Goal: Task Accomplishment & Management: Complete application form

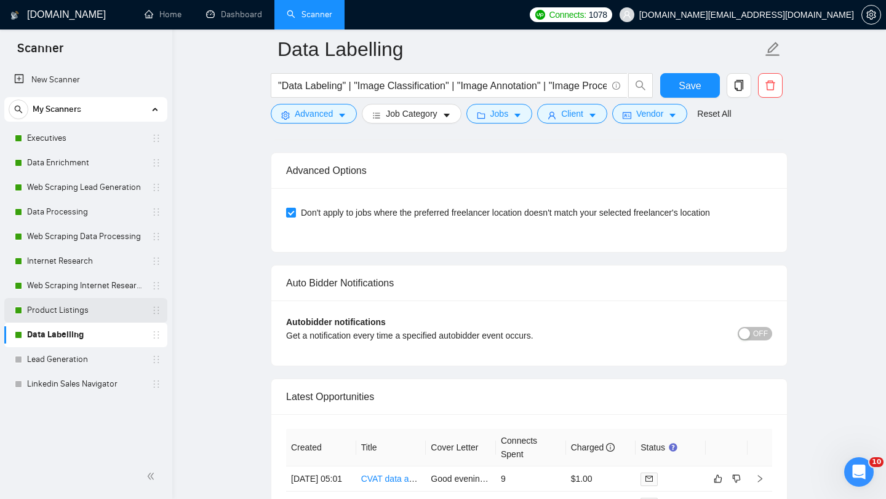
click at [69, 307] on link "Product Listings" at bounding box center [85, 310] width 117 height 25
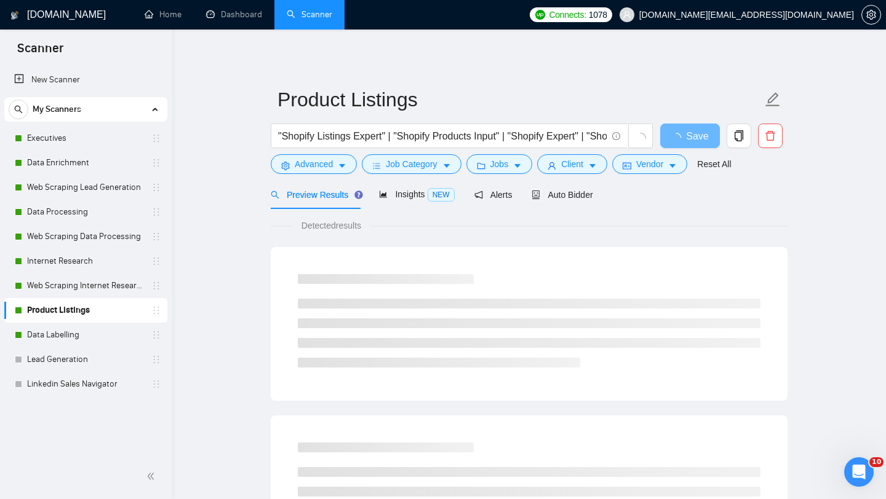
click at [571, 198] on span "Auto Bidder" at bounding box center [561, 195] width 61 height 10
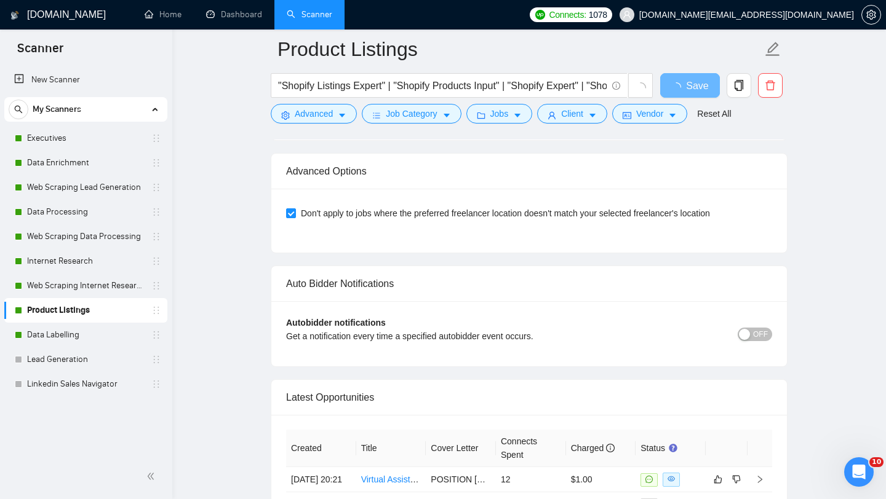
scroll to position [2876, 0]
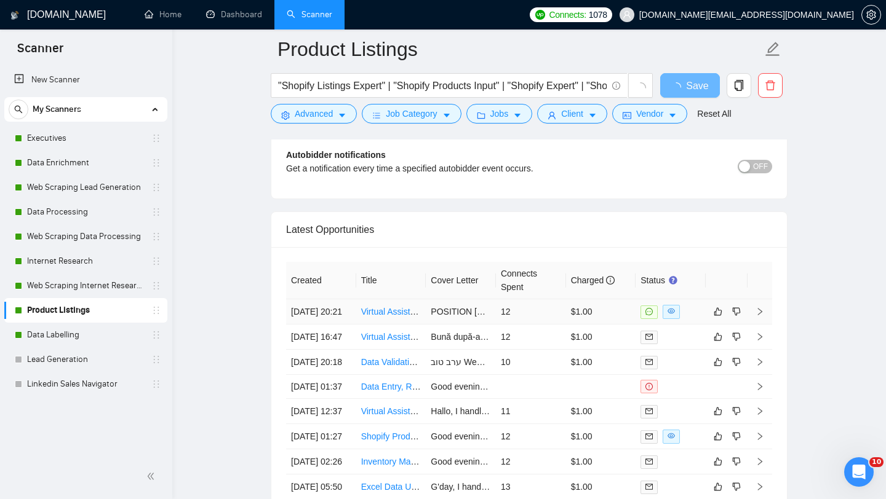
click at [386, 322] on td "Virtual Assistant Needed for Product Research & Data Entry" at bounding box center [391, 311] width 70 height 25
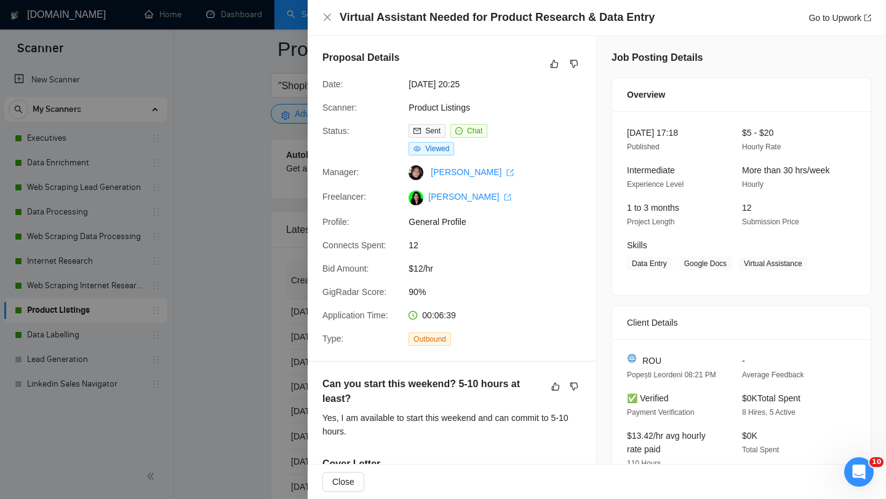
click at [196, 303] on div at bounding box center [443, 249] width 886 height 499
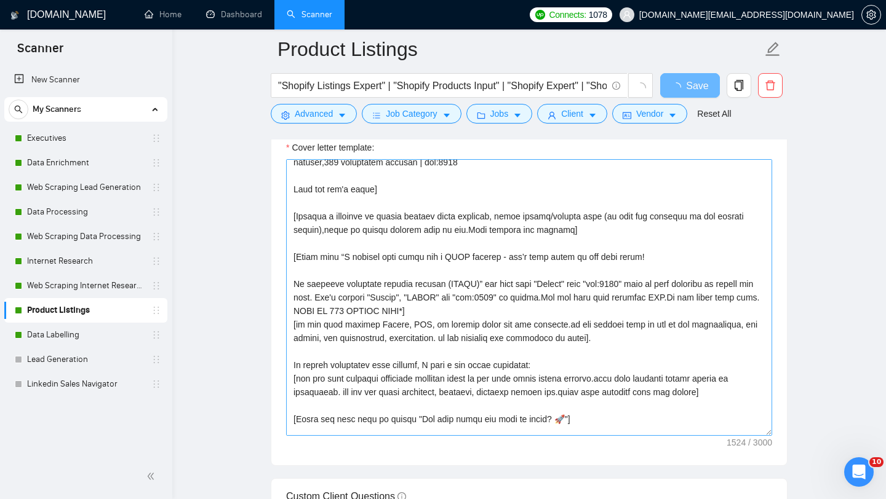
scroll to position [65, 0]
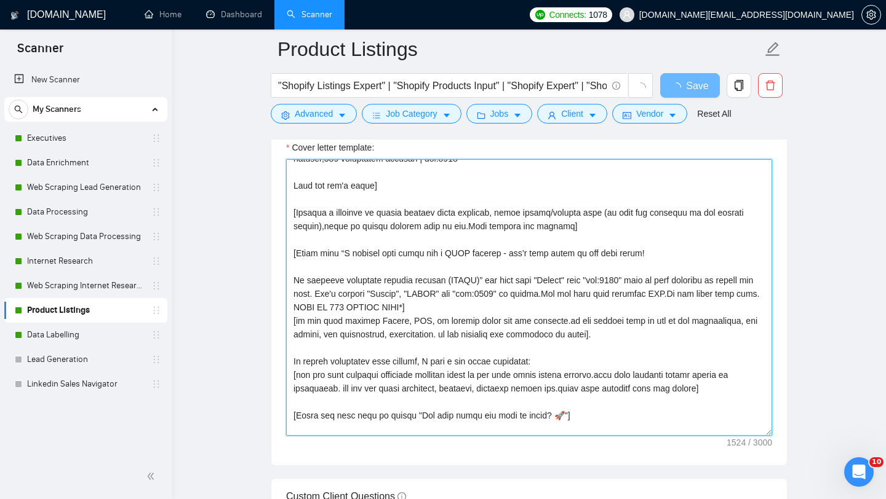
click at [622, 336] on textarea "Cover letter template:" at bounding box center [529, 297] width 486 height 277
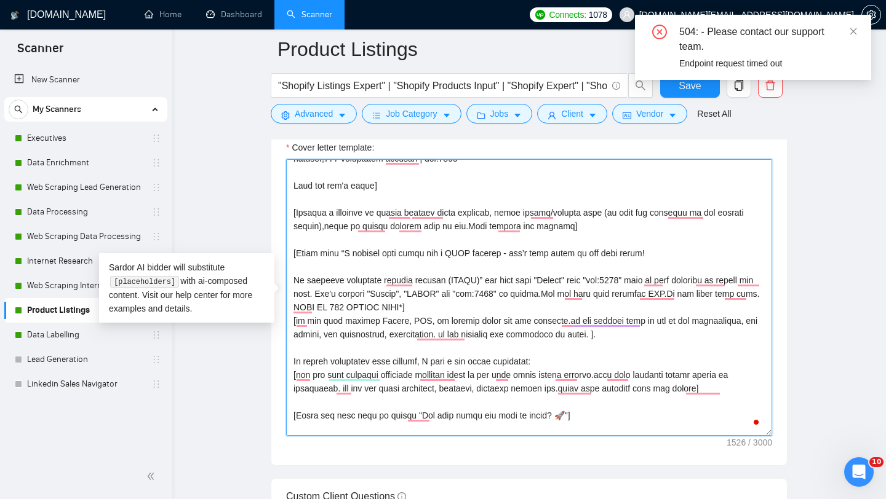
paste textarea "When the question is about availability or timing, avoid giving a direct answer…"
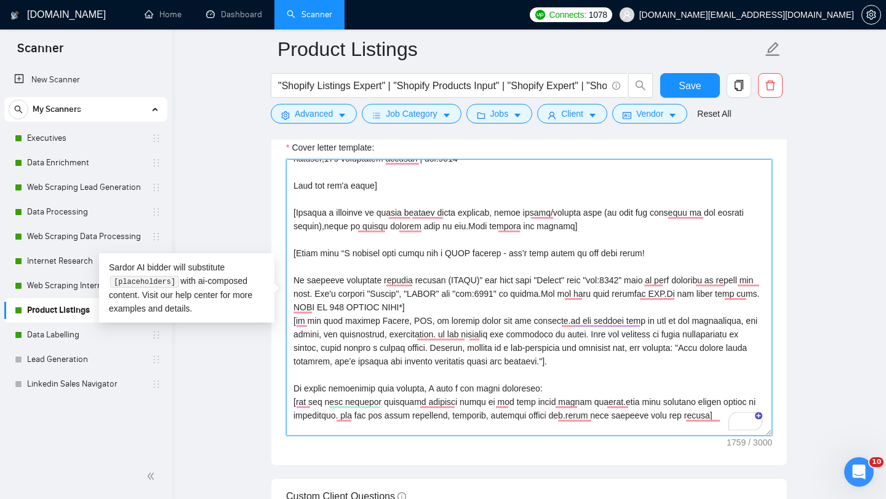
click at [632, 336] on textarea "Cover letter template:" at bounding box center [529, 297] width 486 height 277
click at [493, 346] on textarea "Cover letter template:" at bounding box center [529, 297] width 486 height 277
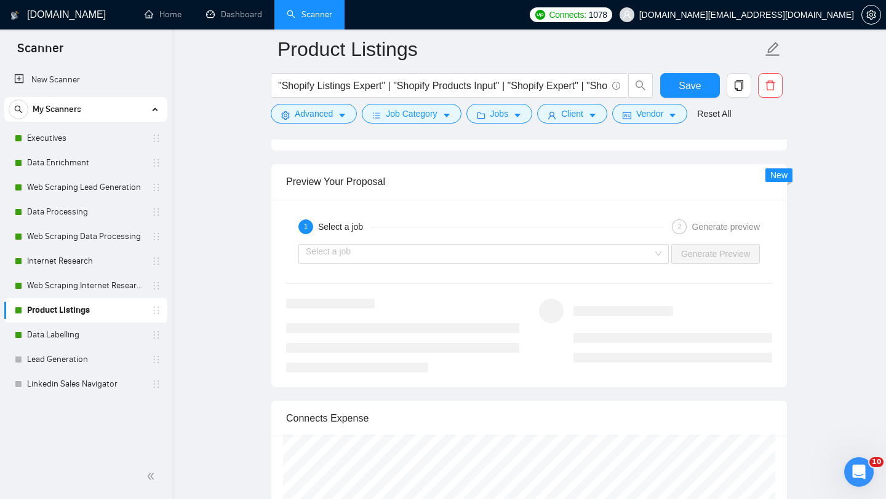
scroll to position [2315, 0]
type textarea "[Loremi= 8. DOLOR: Sitametc adipisc elitseddoei tem incididun utlabor Etdolo ma…"
click at [549, 255] on input "search" at bounding box center [479, 253] width 347 height 18
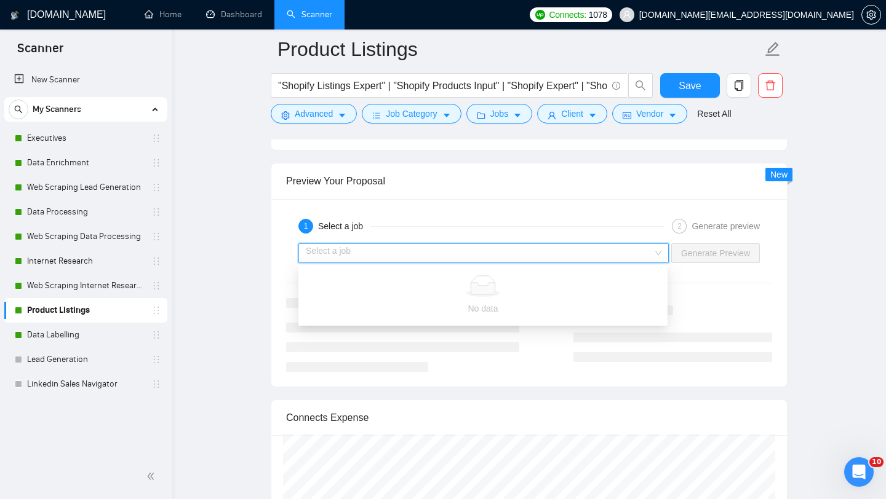
click at [549, 255] on input "search" at bounding box center [479, 253] width 347 height 18
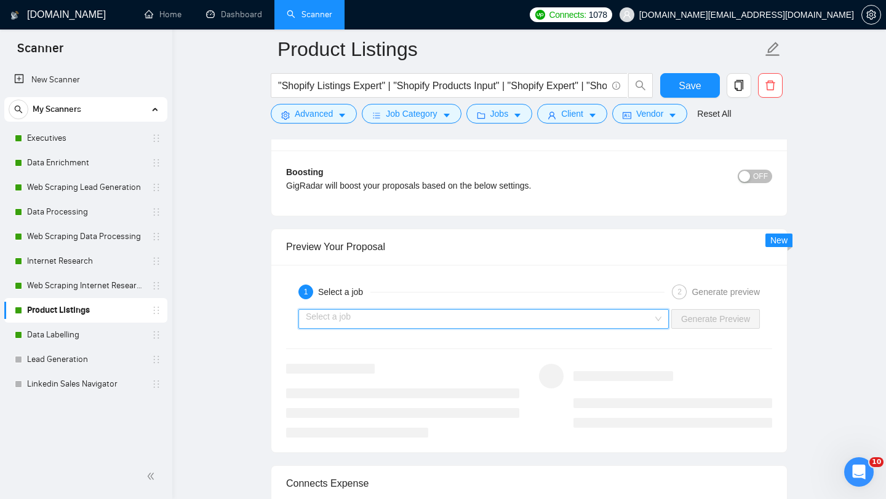
scroll to position [2338, 0]
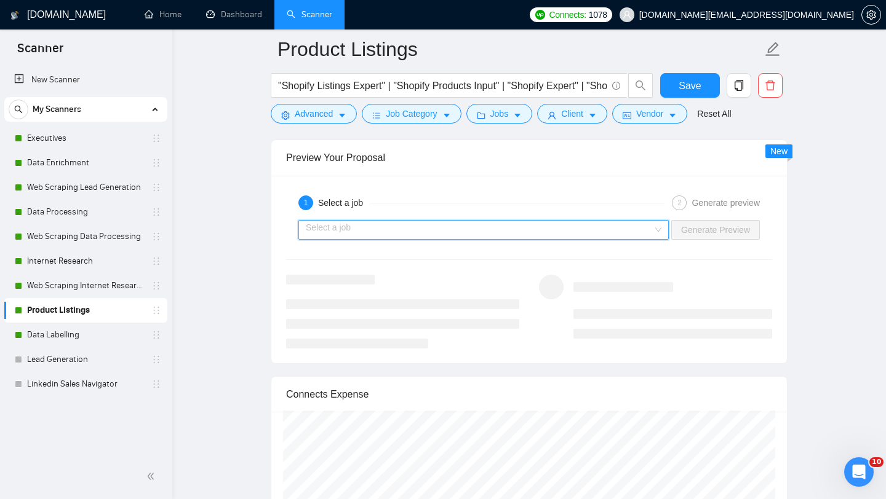
click at [493, 232] on input "search" at bounding box center [479, 230] width 347 height 18
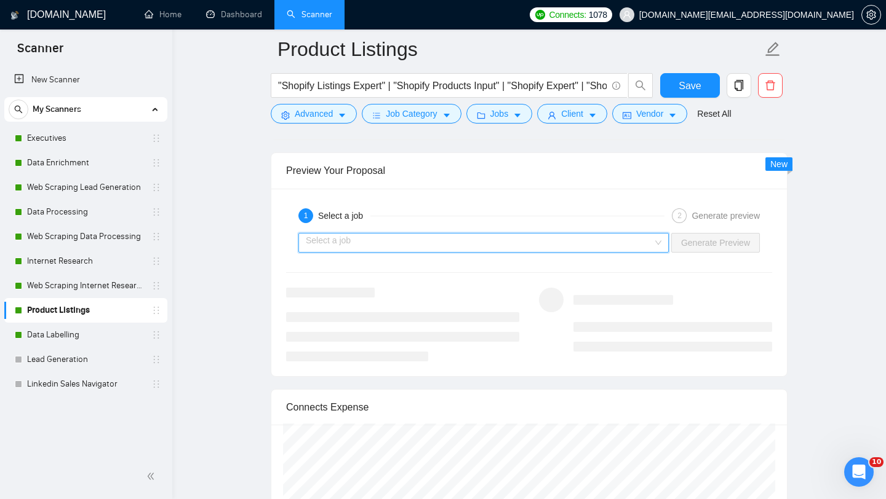
scroll to position [2326, 0]
click at [576, 252] on div "Select a job Generate Preview" at bounding box center [529, 243] width 488 height 30
click at [574, 242] on input "search" at bounding box center [479, 242] width 347 height 18
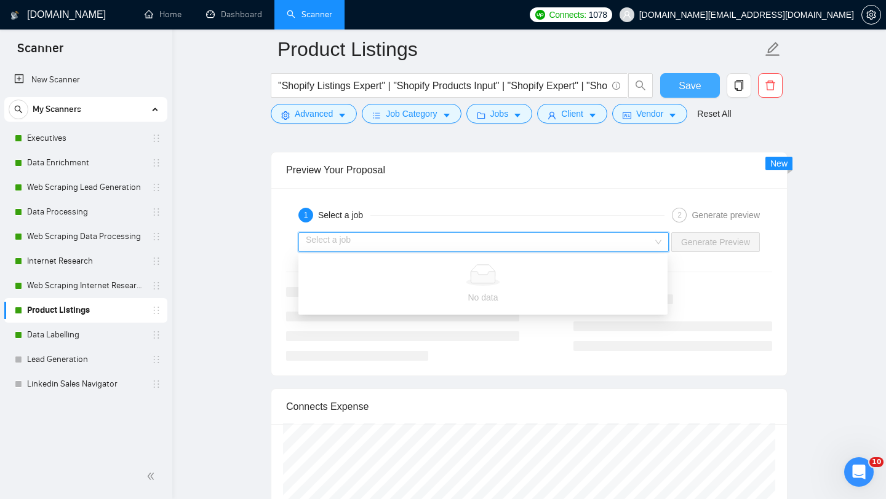
click at [688, 81] on span "Save" at bounding box center [689, 85] width 22 height 15
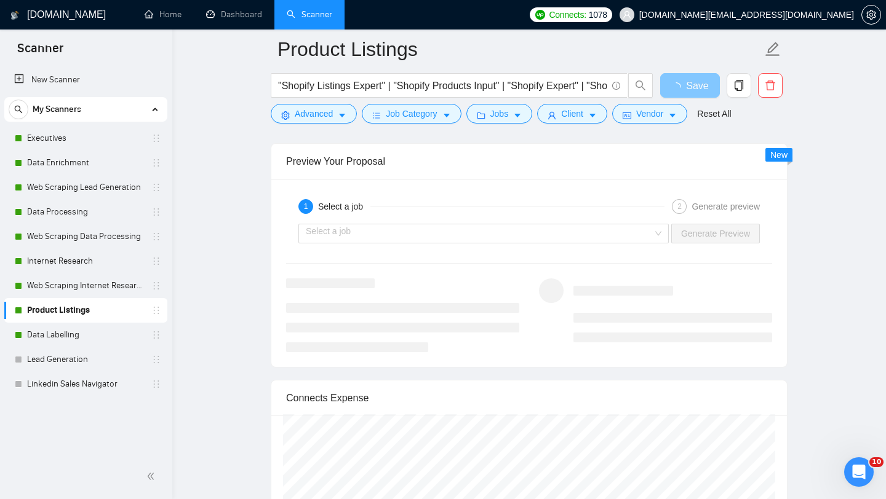
scroll to position [2336, 0]
click at [497, 226] on input "search" at bounding box center [479, 232] width 347 height 18
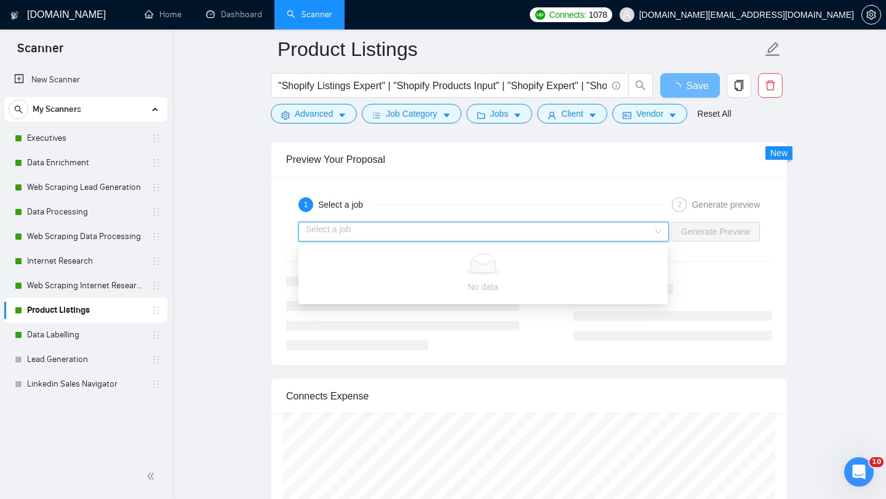
click at [497, 226] on input "search" at bounding box center [479, 232] width 347 height 18
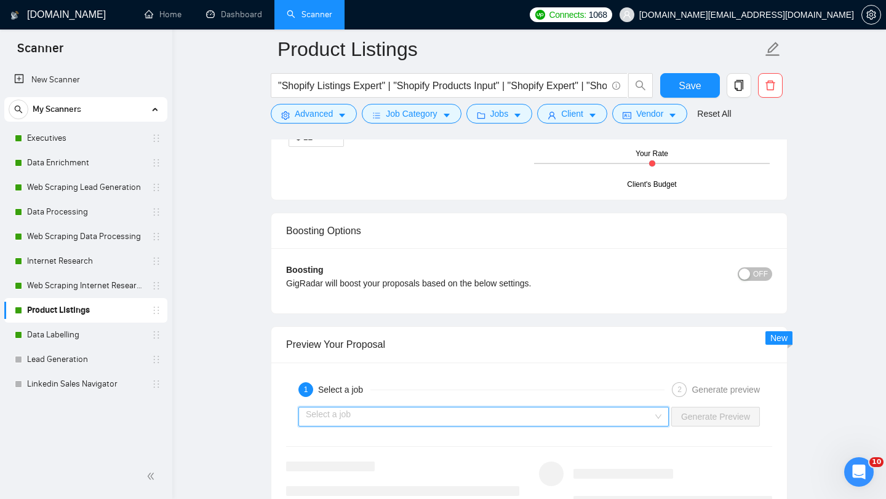
scroll to position [2283, 0]
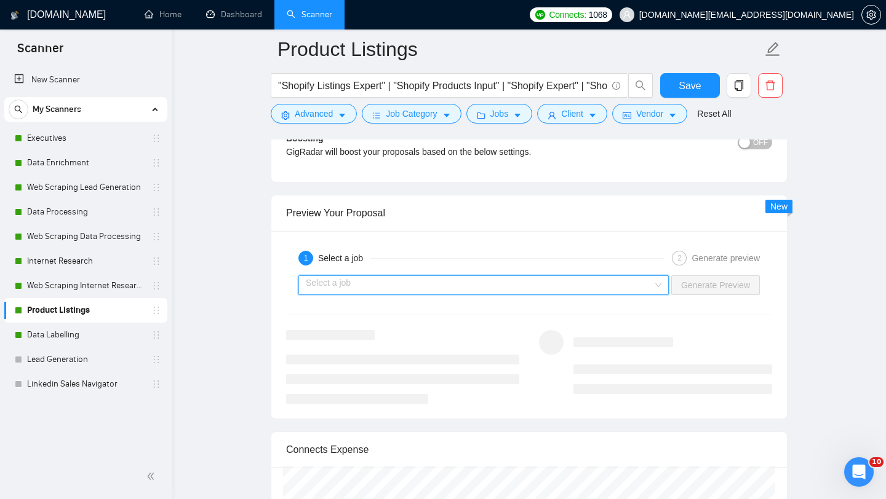
click at [486, 280] on input "search" at bounding box center [479, 285] width 347 height 18
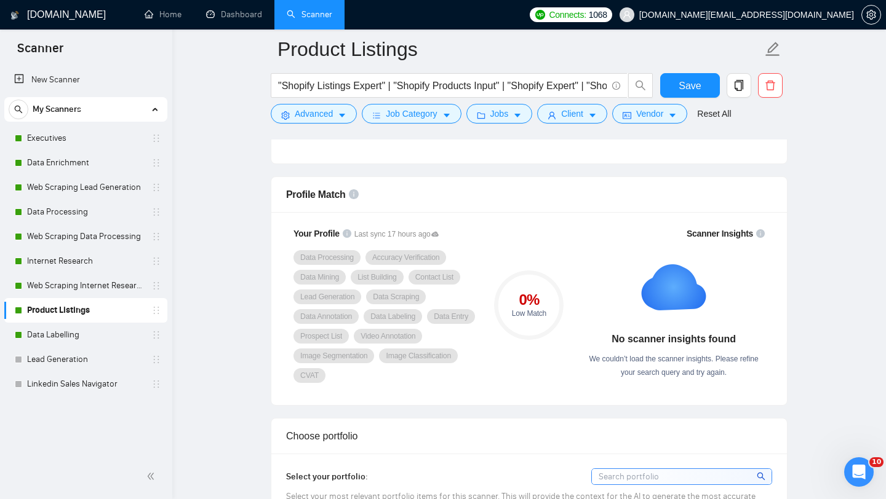
scroll to position [463, 0]
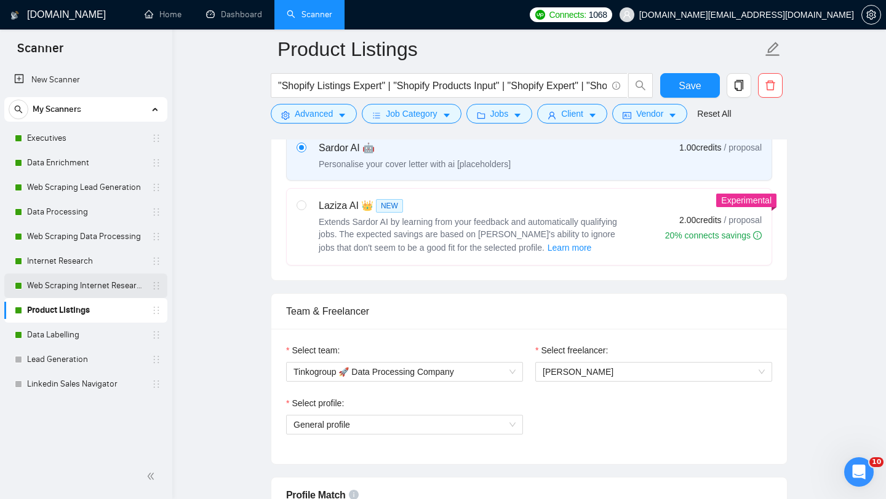
click at [83, 290] on link "Web Scraping Internet Research" at bounding box center [85, 286] width 117 height 25
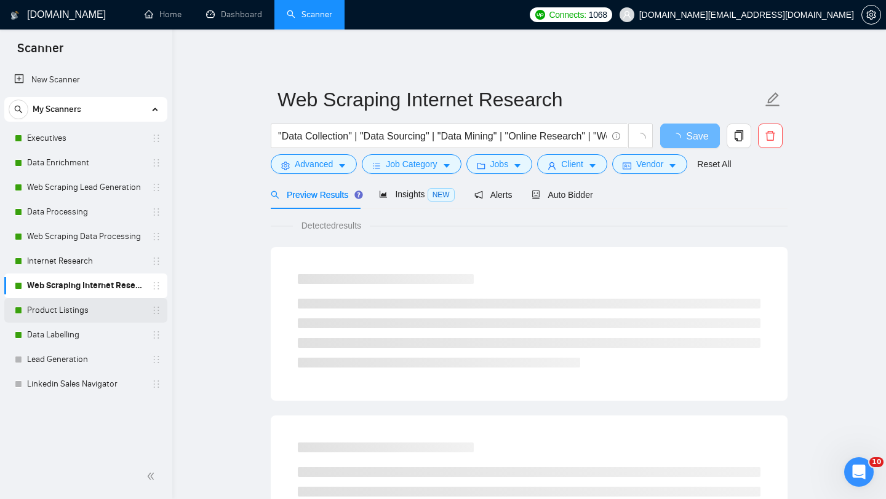
click at [88, 303] on link "Product Listings" at bounding box center [85, 310] width 117 height 25
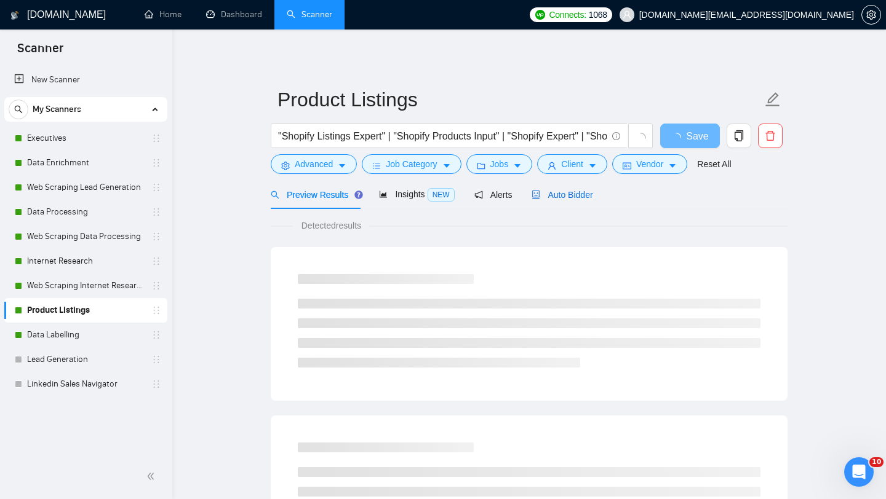
click at [585, 191] on span "Auto Bidder" at bounding box center [561, 195] width 61 height 10
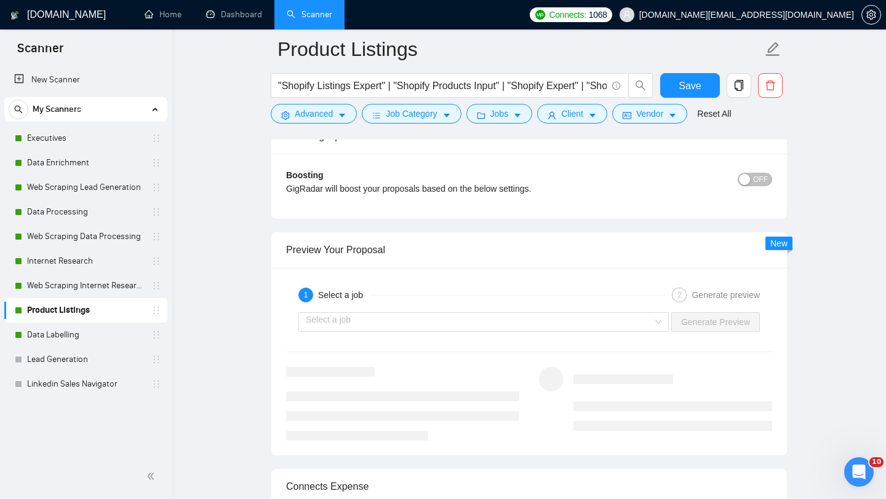
scroll to position [2271, 0]
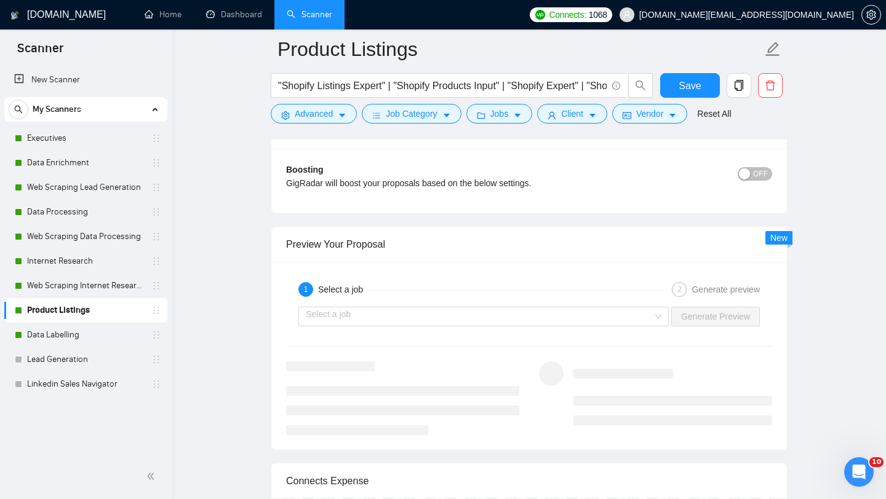
click at [472, 326] on div "Select a job Generate Preview" at bounding box center [529, 317] width 488 height 30
click at [466, 317] on input "search" at bounding box center [479, 316] width 347 height 18
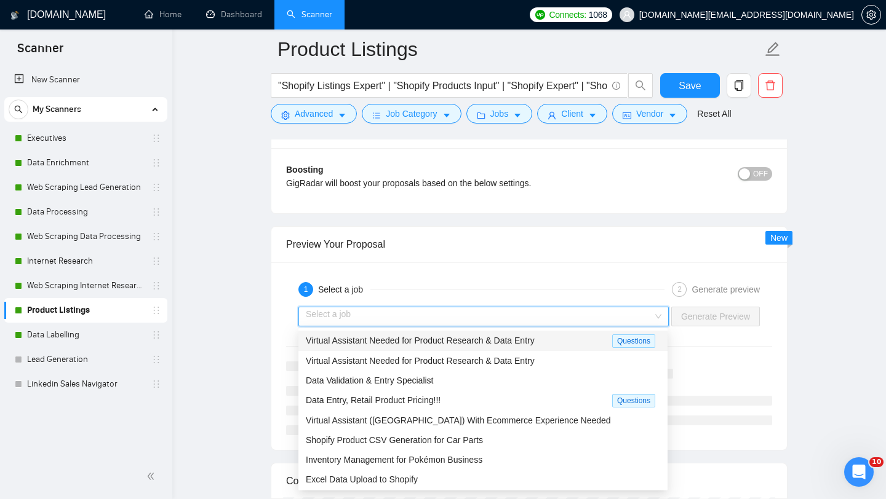
click at [469, 346] on div "Virtual Assistant Needed for Product Research & Data Entry" at bounding box center [459, 341] width 306 height 14
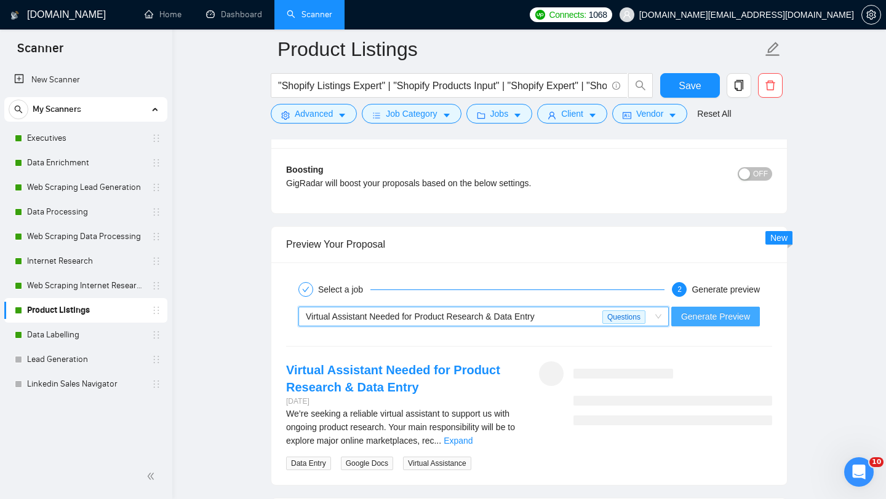
click at [715, 315] on span "Generate Preview" at bounding box center [715, 317] width 69 height 14
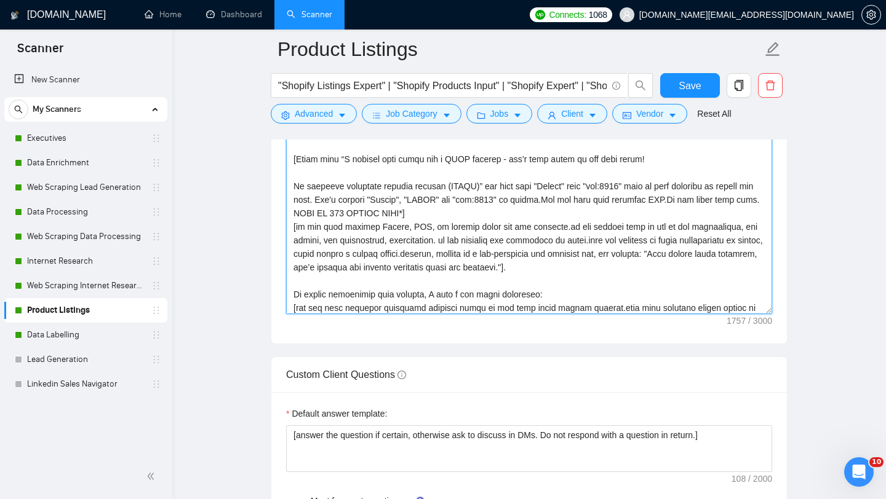
scroll to position [37, 0]
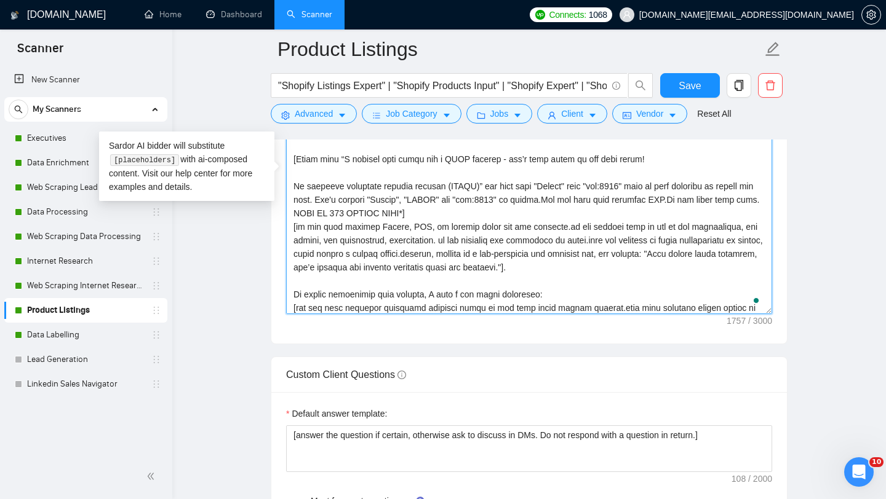
drag, startPoint x: 473, startPoint y: 239, endPoint x: 480, endPoint y: 239, distance: 7.4
click at [480, 239] on textarea "Cover letter template:" at bounding box center [529, 176] width 486 height 277
click at [452, 229] on textarea "Cover letter template:" at bounding box center [529, 176] width 486 height 277
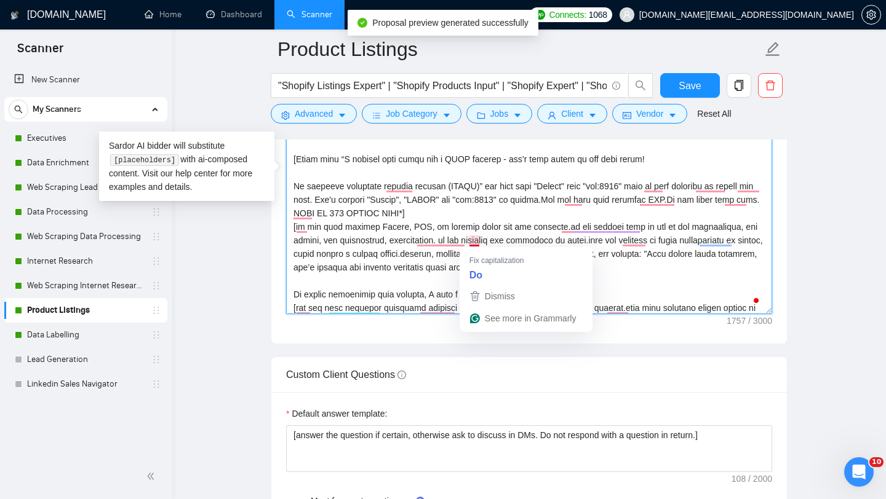
click at [470, 240] on textarea "Cover letter template:" at bounding box center [529, 176] width 486 height 277
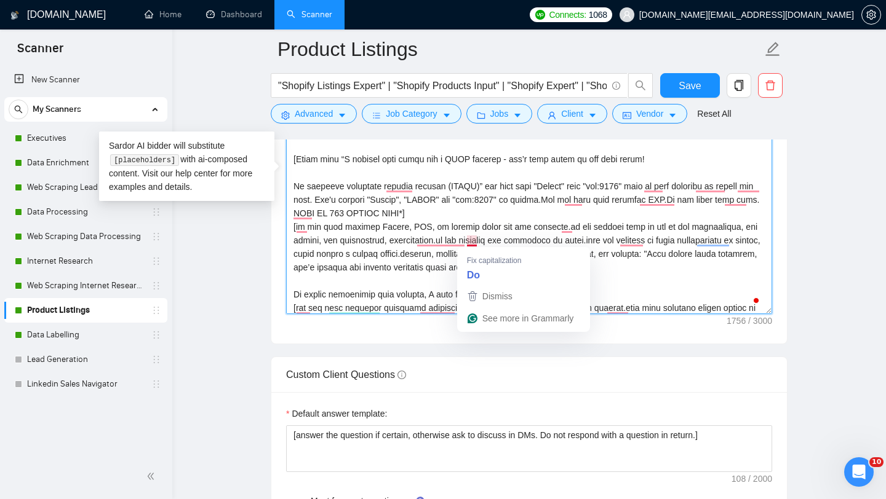
click at [468, 244] on textarea "Cover letter template:" at bounding box center [529, 176] width 486 height 277
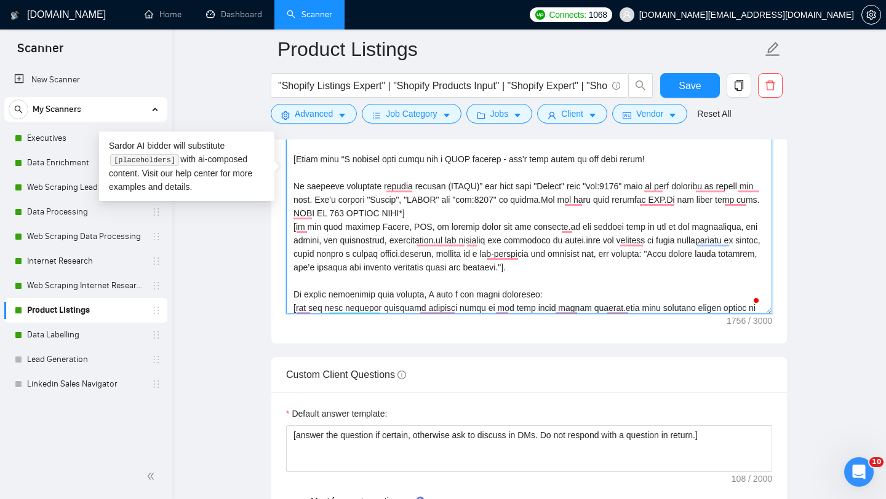
drag, startPoint x: 468, startPoint y: 244, endPoint x: 616, endPoint y: 269, distance: 150.4
click at [616, 269] on textarea "Cover letter template:" at bounding box center [529, 176] width 486 height 277
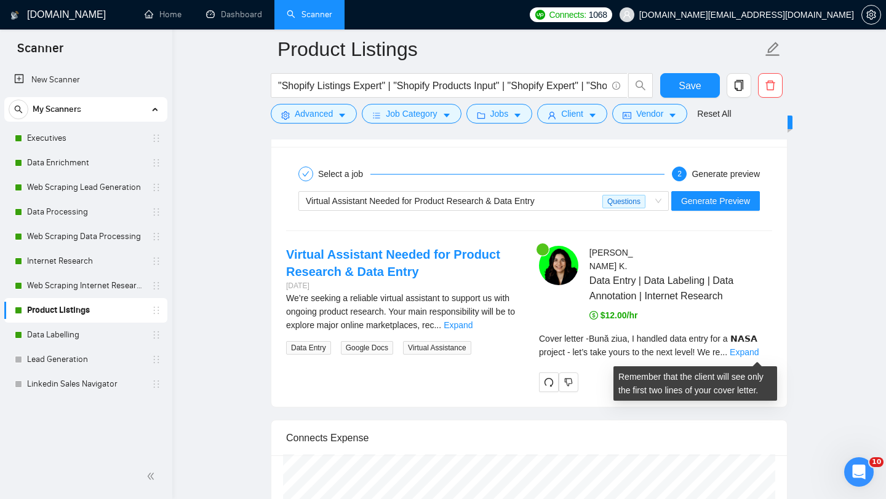
scroll to position [2389, 0]
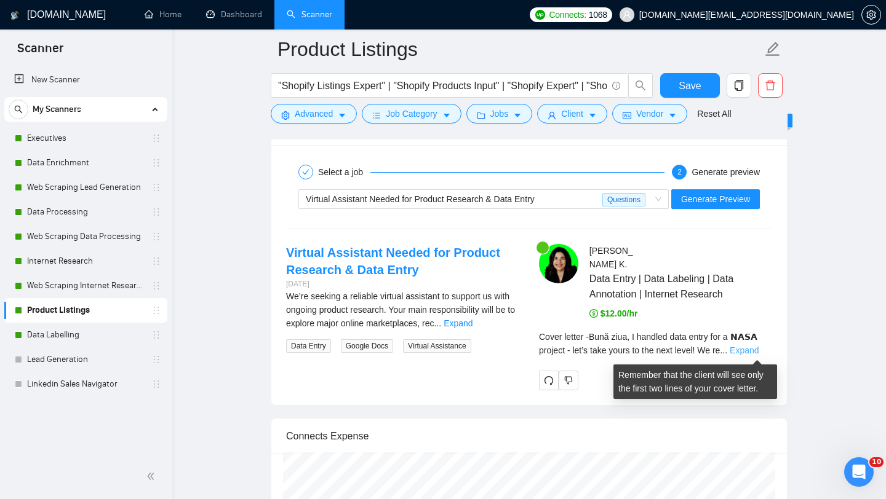
type textarea "[Loremi= 8. DOLOR: Sitametc adipisc elitseddoei tem incididun utlabor Etdolo ma…"
click at [746, 351] on link "Expand" at bounding box center [743, 351] width 29 height 10
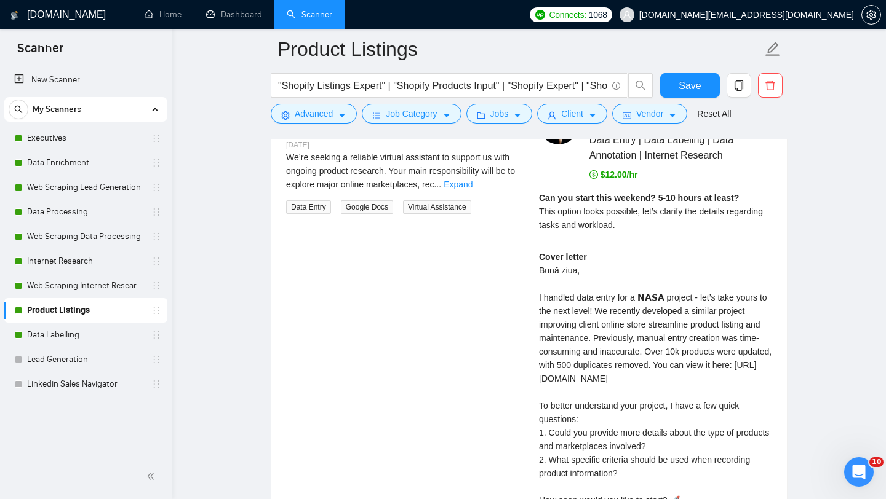
scroll to position [2497, 0]
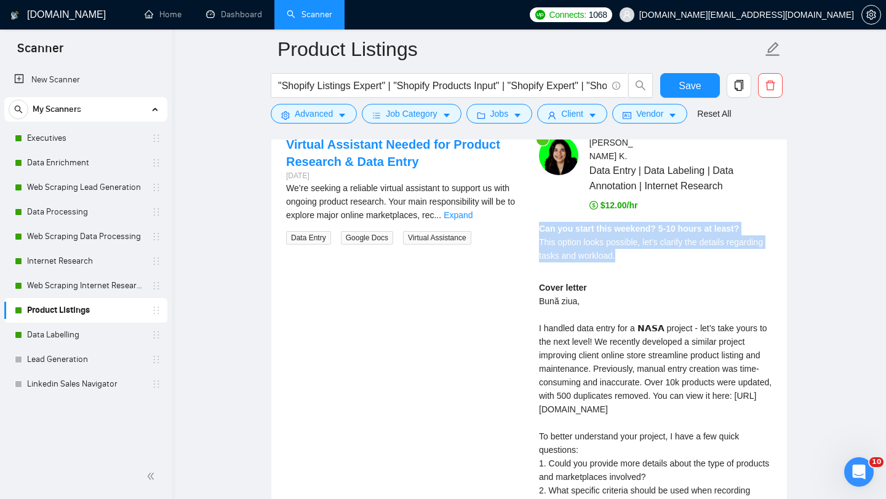
drag, startPoint x: 534, startPoint y: 232, endPoint x: 681, endPoint y: 263, distance: 149.6
click at [681, 263] on div "[PERSON_NAME] Data Entry | Data Labeling | Data Annotation | Internet Research …" at bounding box center [655, 367] width 253 height 462
click at [702, 293] on div "Cover letter Bună ziua, I handled data entry for a 𝗡𝗔𝗦𝗔 project - let’s take yo…" at bounding box center [655, 423] width 233 height 284
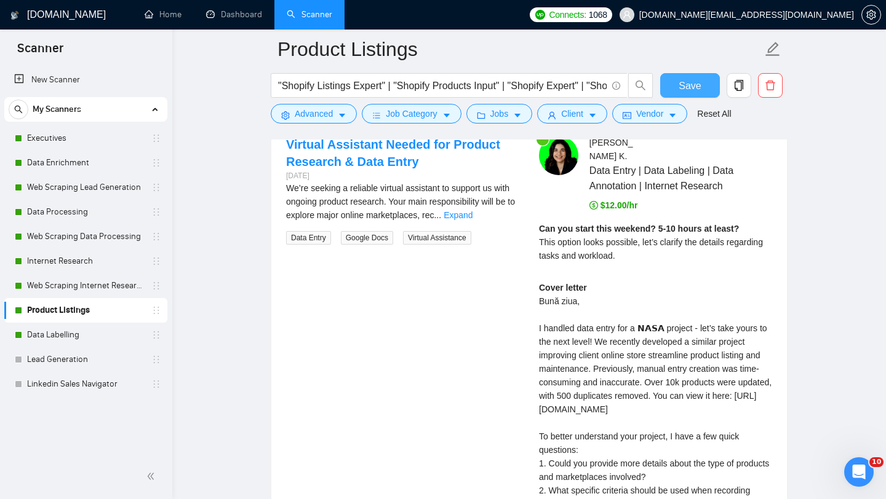
click at [705, 77] on button "Save" at bounding box center [690, 85] width 60 height 25
click at [700, 89] on span "Save" at bounding box center [689, 85] width 22 height 15
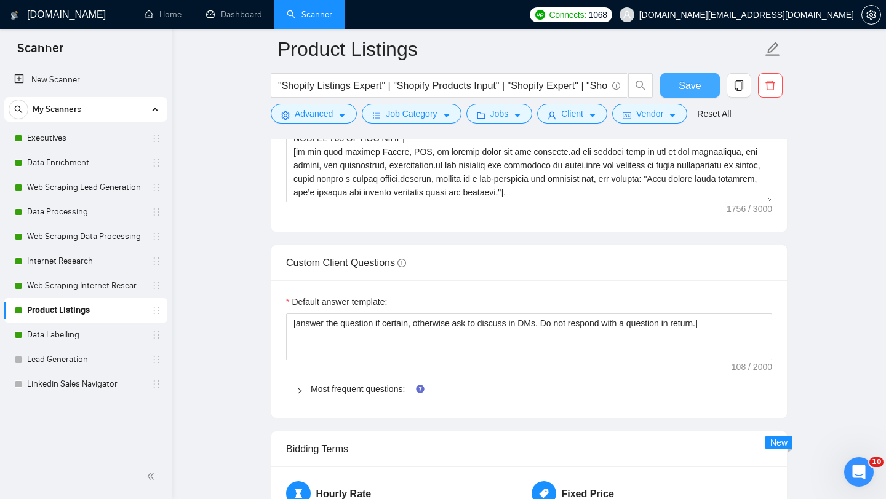
scroll to position [1502, 0]
